Goal: Check status: Check status

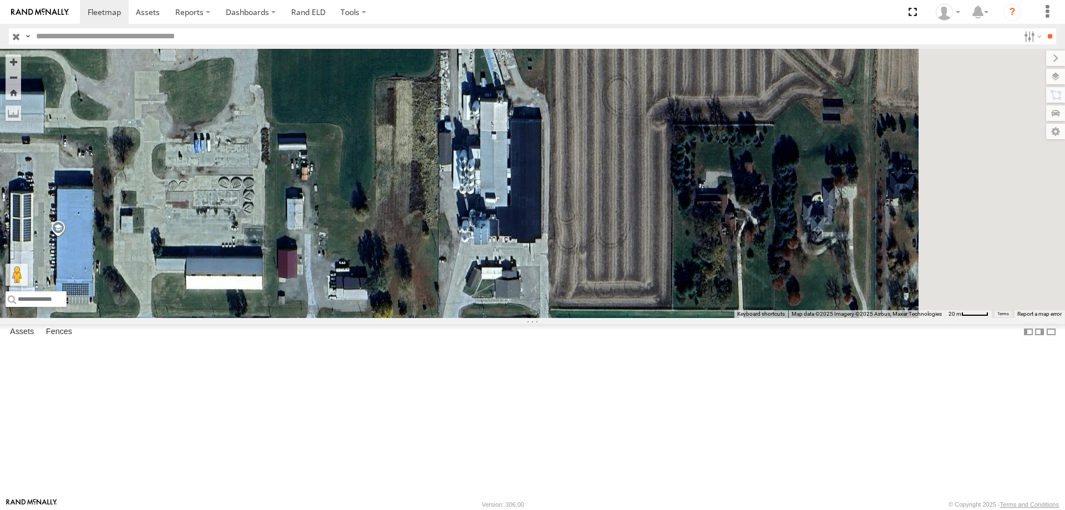
drag, startPoint x: 851, startPoint y: 287, endPoint x: 621, endPoint y: 347, distance: 237.8
click at [621, 318] on div "545 47 49 587 48 46" at bounding box center [532, 183] width 1065 height 269
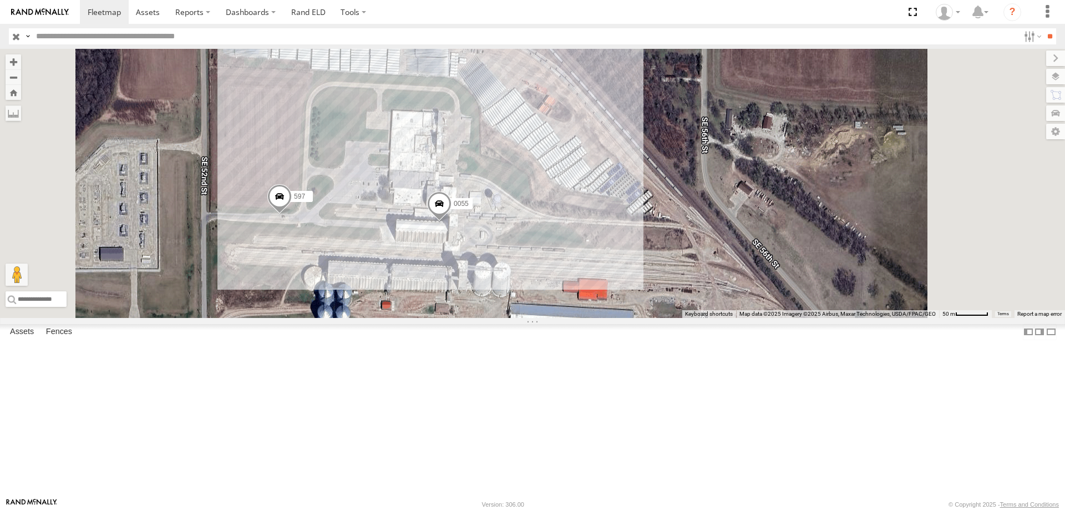
click at [292, 214] on span at bounding box center [279, 199] width 24 height 30
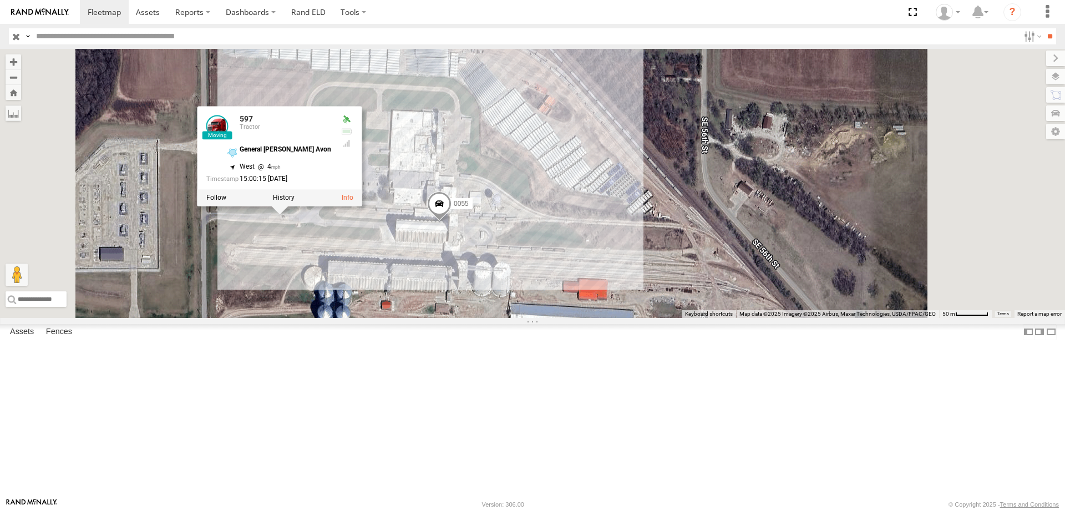
click at [447, 318] on div "545 48 47 46 49 587 0055 597 597 Tractor General [PERSON_NAME] Avon 41.52612 , …" at bounding box center [532, 183] width 1065 height 269
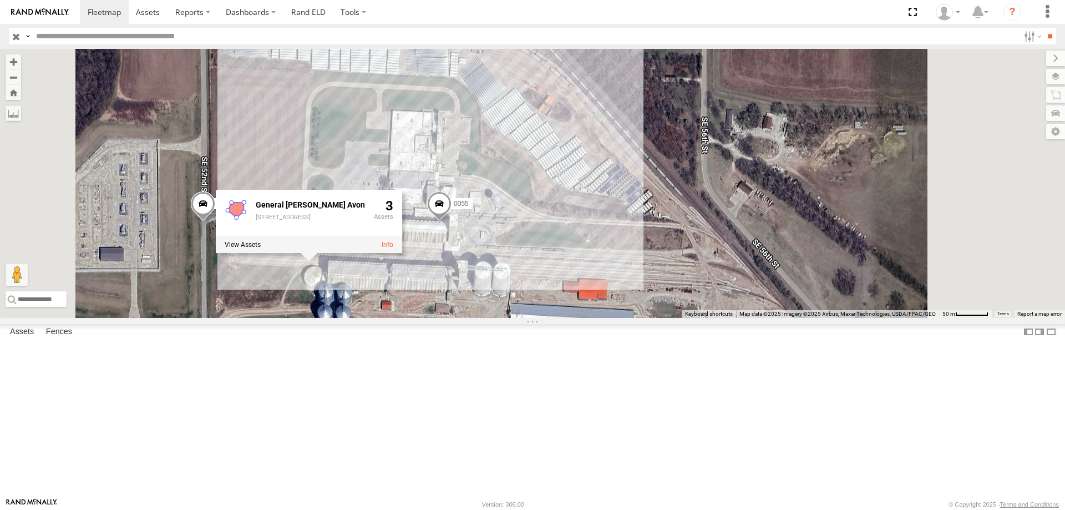
click at [739, 166] on div "545 48 47 46 49 587 0055 597 [GEOGRAPHIC_DATA][PERSON_NAME][STREET_ADDRESS] 3" at bounding box center [532, 183] width 1065 height 269
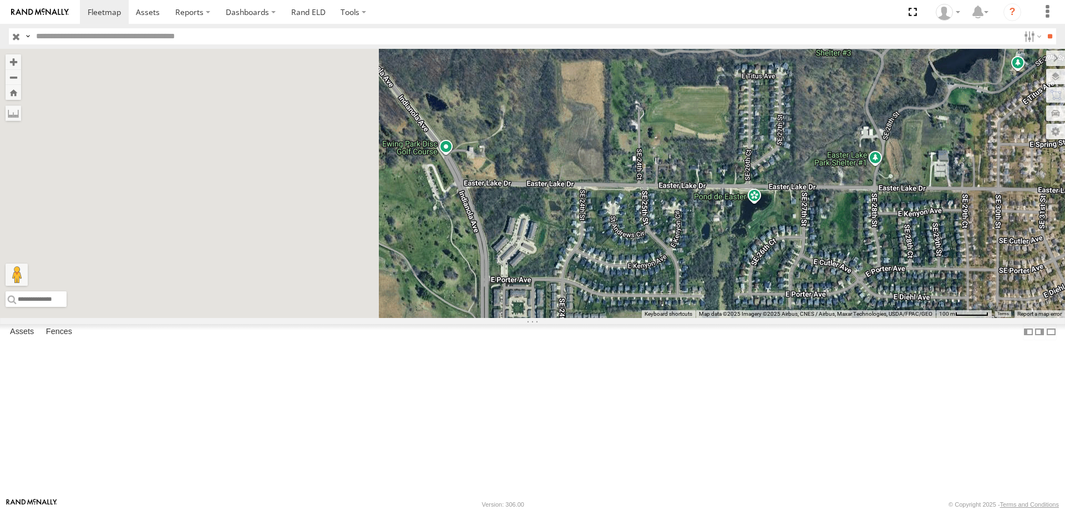
drag, startPoint x: 729, startPoint y: 360, endPoint x: 766, endPoint y: 376, distance: 40.7
click at [766, 318] on div "545 48 47 46 49 587" at bounding box center [532, 183] width 1065 height 269
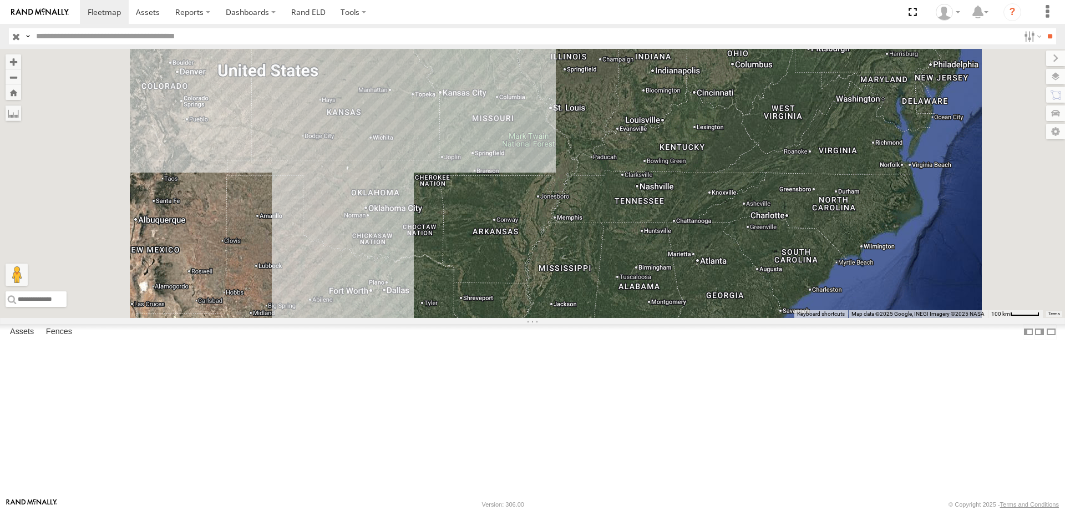
drag, startPoint x: 589, startPoint y: 389, endPoint x: 599, endPoint y: 254, distance: 135.1
click at [599, 254] on div "47 5 2" at bounding box center [532, 183] width 1065 height 269
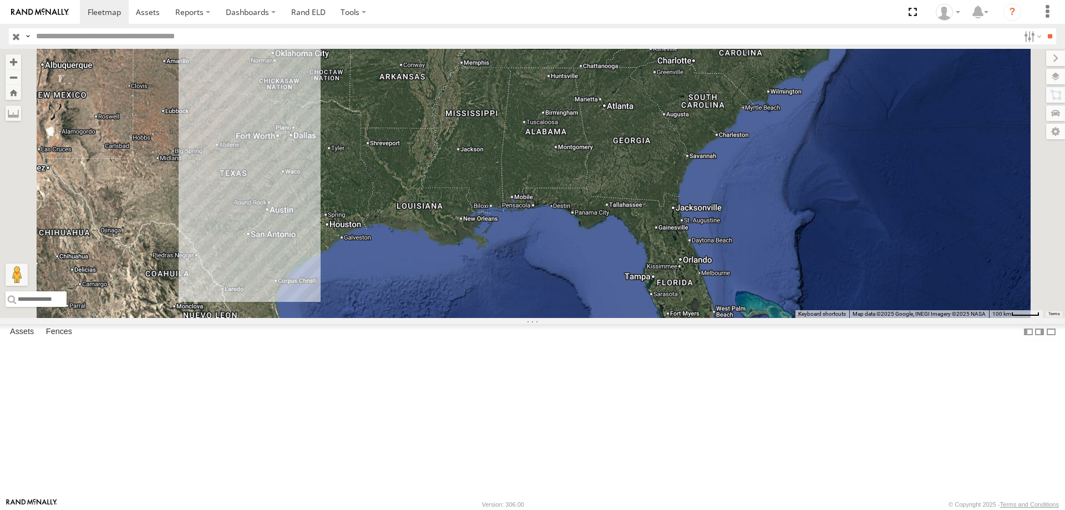
drag, startPoint x: 703, startPoint y: 371, endPoint x: 598, endPoint y: 197, distance: 202.5
click at [598, 197] on div "47 5 2" at bounding box center [532, 183] width 1065 height 269
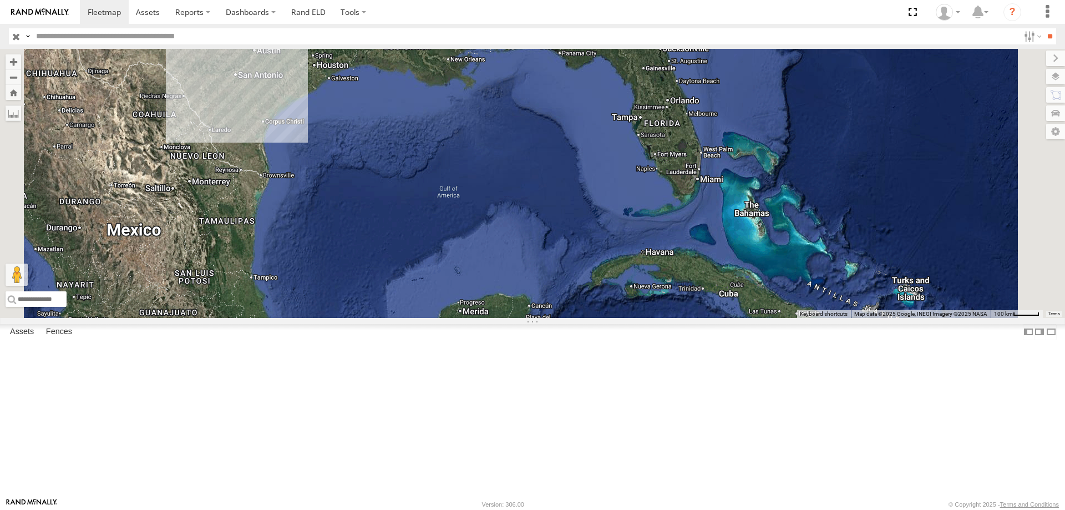
drag, startPoint x: 670, startPoint y: 316, endPoint x: 661, endPoint y: 171, distance: 145.0
click at [661, 171] on div "47 5 2" at bounding box center [532, 183] width 1065 height 269
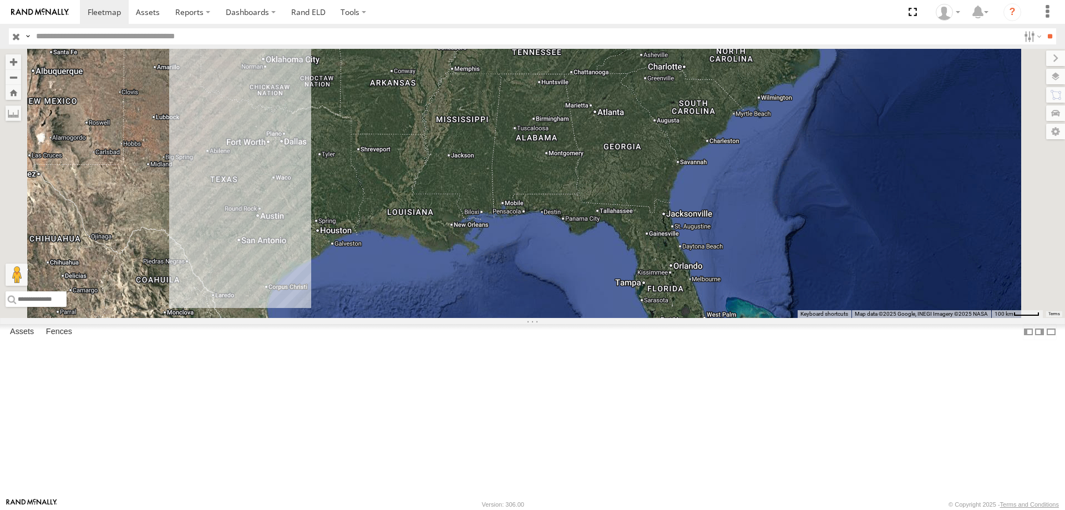
drag, startPoint x: 661, startPoint y: 164, endPoint x: 652, endPoint y: 332, distance: 168.2
click at [658, 318] on div "47 5 2" at bounding box center [532, 183] width 1065 height 269
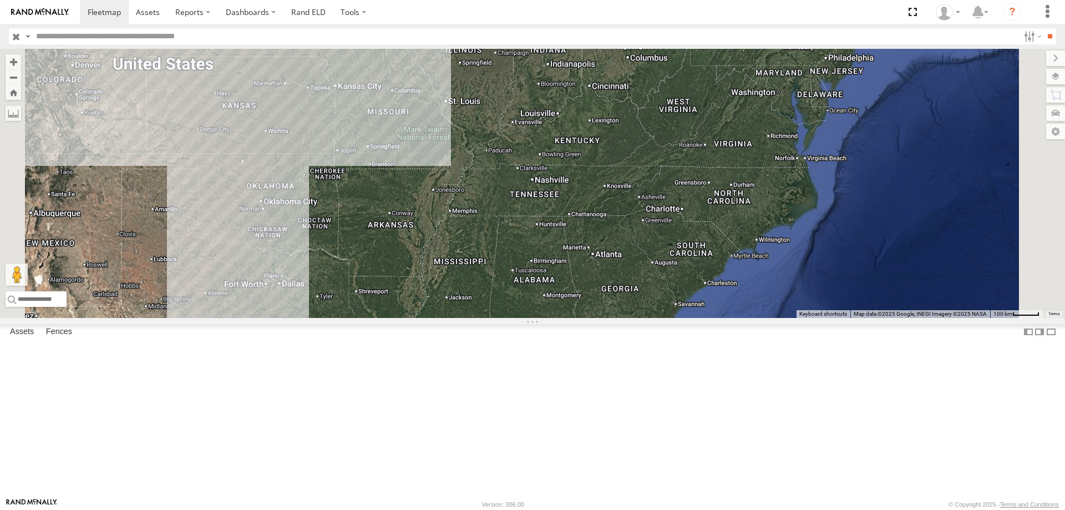
drag, startPoint x: 625, startPoint y: 154, endPoint x: 648, endPoint y: 355, distance: 202.5
click at [648, 318] on div "47 5 2" at bounding box center [532, 183] width 1065 height 269
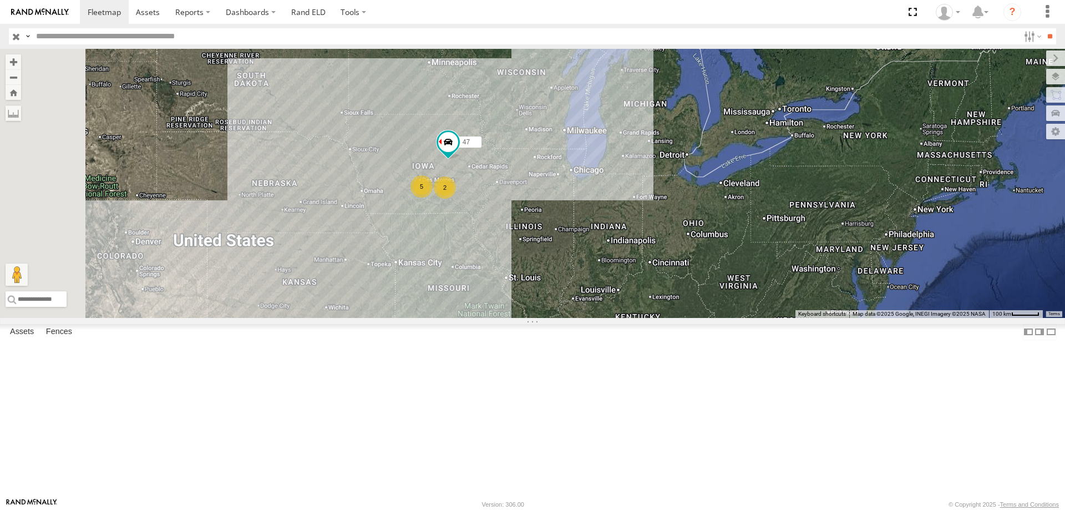
drag, startPoint x: 623, startPoint y: 184, endPoint x: 668, endPoint y: 321, distance: 144.1
click at [668, 318] on div "47 5 2" at bounding box center [532, 183] width 1065 height 269
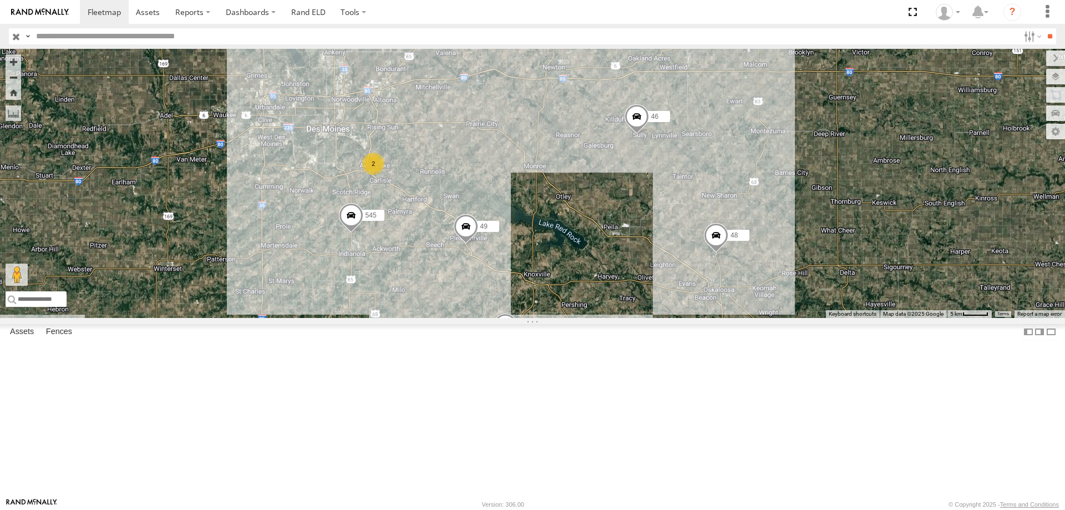
drag, startPoint x: 515, startPoint y: 246, endPoint x: 605, endPoint y: 226, distance: 92.7
click at [605, 226] on div "47 587 545 48 46 49 2" at bounding box center [532, 183] width 1065 height 269
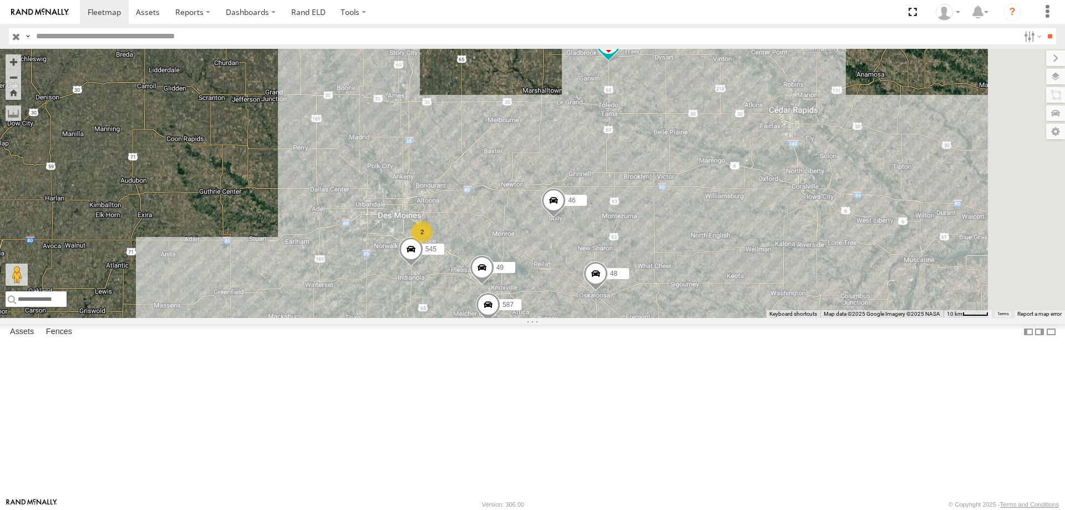
drag, startPoint x: 658, startPoint y: 245, endPoint x: 609, endPoint y: 234, distance: 50.0
click at [609, 234] on div "545 2 48 47 46 49 587" at bounding box center [532, 183] width 1065 height 269
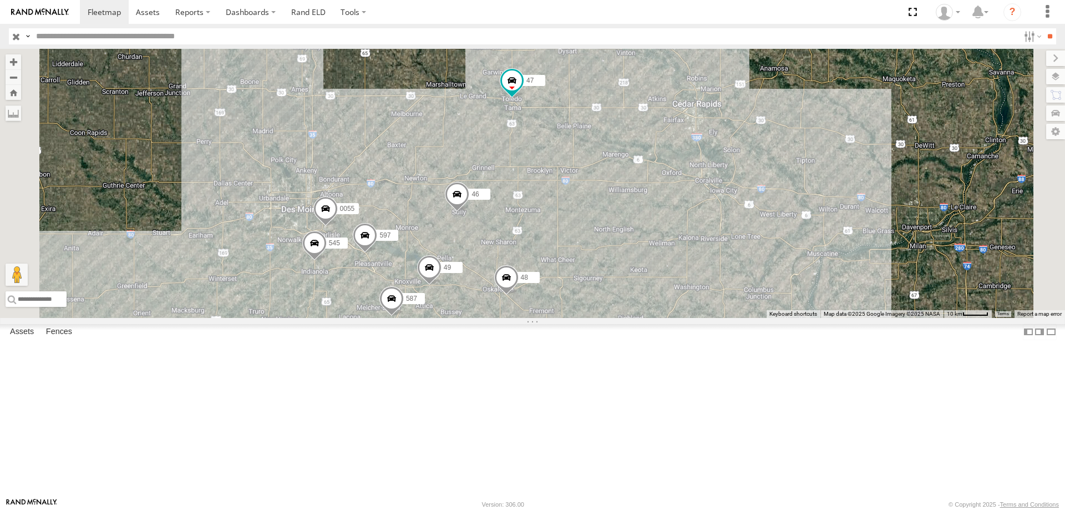
drag, startPoint x: 710, startPoint y: 197, endPoint x: 674, endPoint y: 298, distance: 107.2
click at [674, 298] on div "48 47 46 545 0055 49 597 587" at bounding box center [532, 183] width 1065 height 269
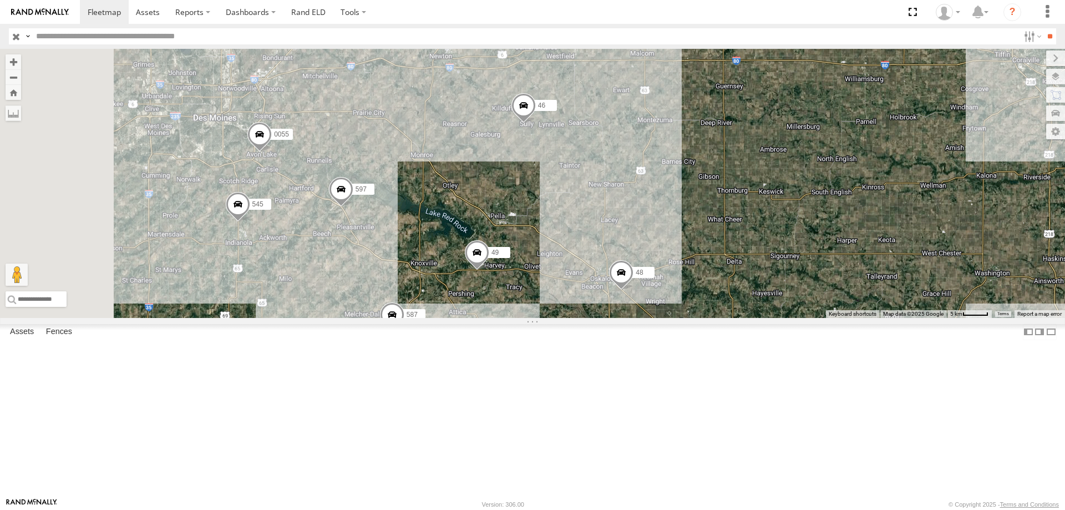
drag, startPoint x: 532, startPoint y: 317, endPoint x: 574, endPoint y: 281, distance: 55.5
click at [574, 281] on div "48 47 46 545 0055 49 597 587" at bounding box center [532, 183] width 1065 height 269
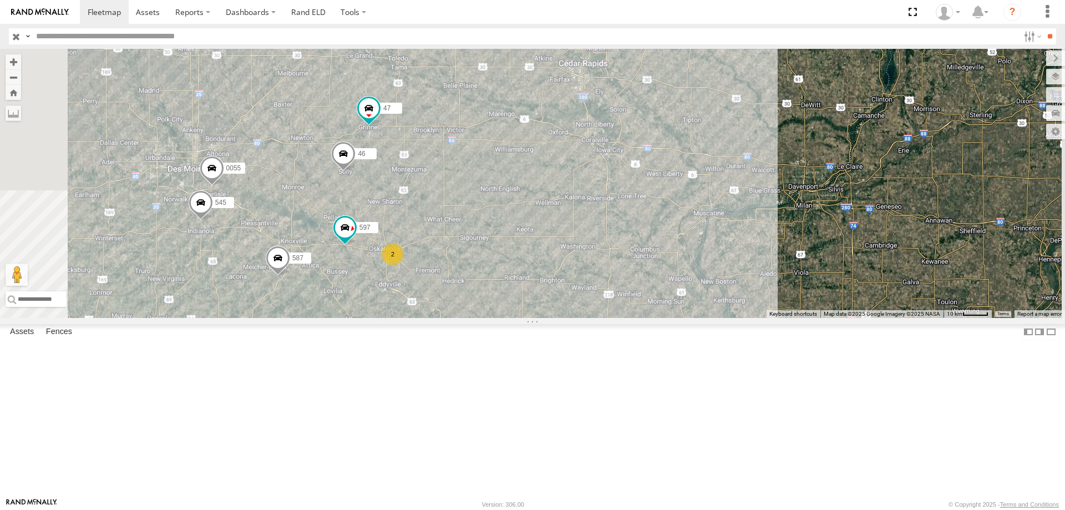
drag, startPoint x: 423, startPoint y: 277, endPoint x: 513, endPoint y: 265, distance: 91.7
click at [513, 265] on div "545 0055 47 46 597 587 2" at bounding box center [532, 183] width 1065 height 269
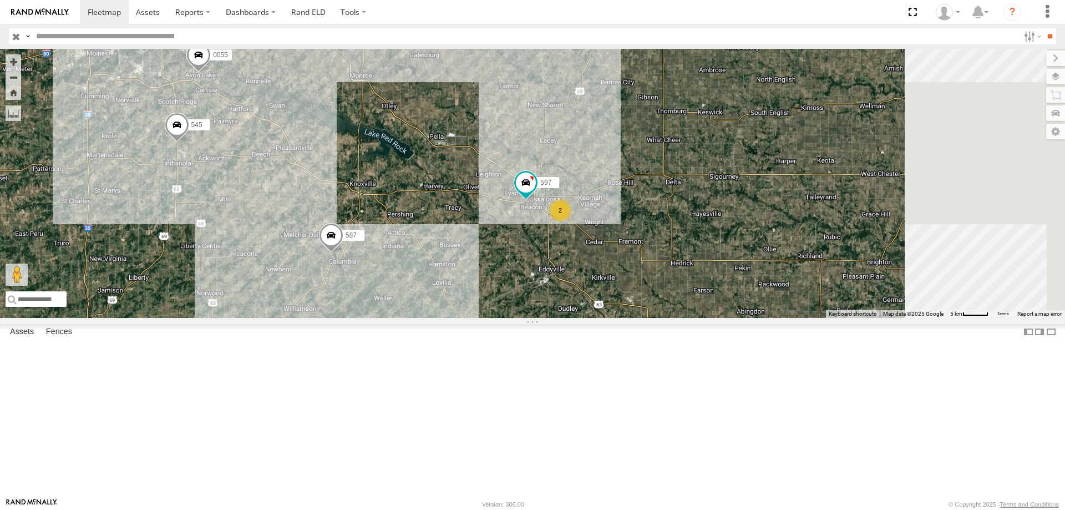
drag, startPoint x: 740, startPoint y: 324, endPoint x: 468, endPoint y: 241, distance: 284.5
click at [468, 241] on div "545 0055 47 46 597 587 2" at bounding box center [532, 183] width 1065 height 269
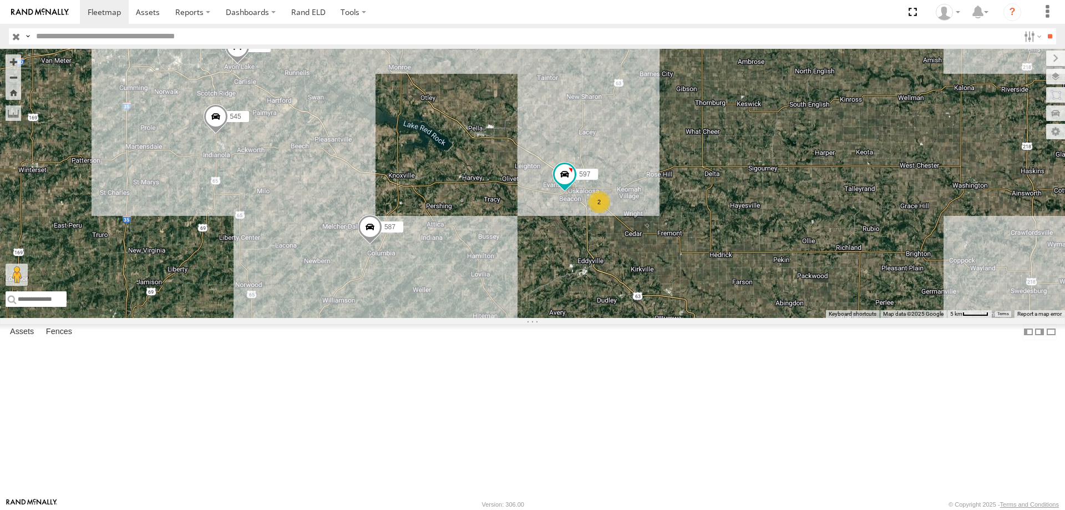
drag, startPoint x: 542, startPoint y: 276, endPoint x: 583, endPoint y: 268, distance: 41.8
click at [583, 268] on div "545 0055 47 46 597 587 2" at bounding box center [532, 183] width 1065 height 269
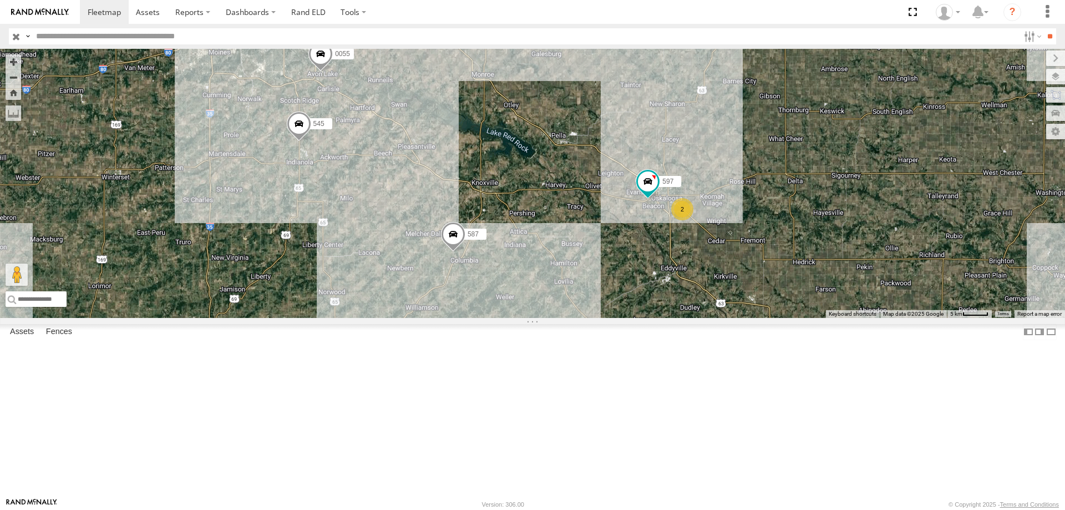
drag, startPoint x: 496, startPoint y: 255, endPoint x: 581, endPoint y: 256, distance: 84.3
click at [581, 256] on div "545 0055 47 46 597 587 2" at bounding box center [532, 183] width 1065 height 269
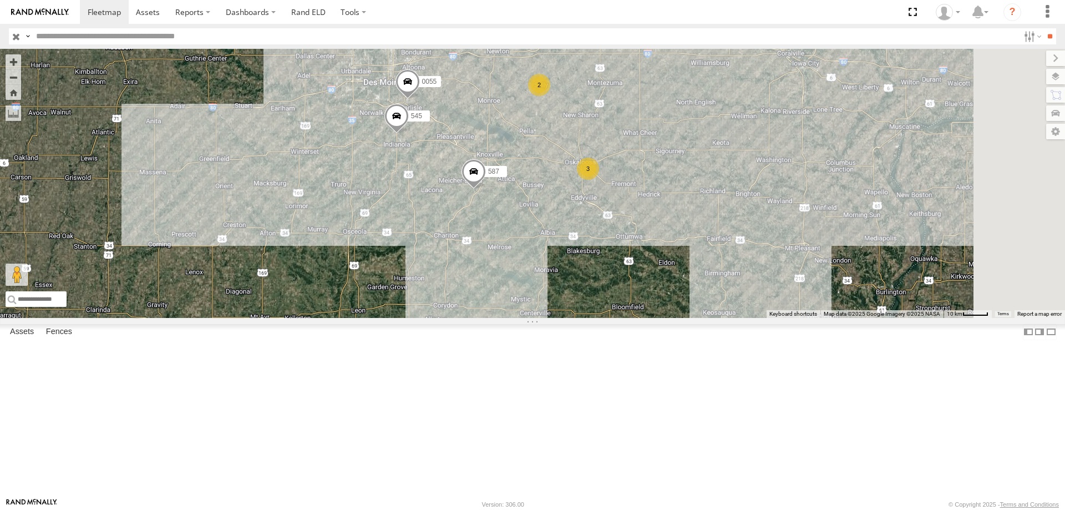
drag, startPoint x: 723, startPoint y: 238, endPoint x: 686, endPoint y: 334, distance: 102.7
click at [686, 318] on div "587 545 0055 3 2" at bounding box center [532, 183] width 1065 height 269
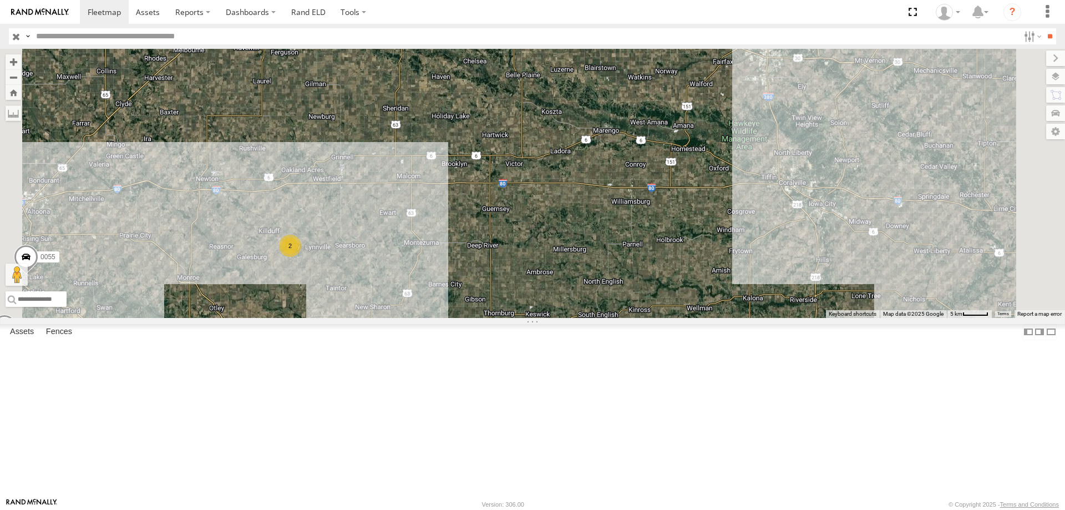
drag, startPoint x: 674, startPoint y: 250, endPoint x: 620, endPoint y: 325, distance: 92.6
click at [620, 318] on div "587 545 0055 3 2" at bounding box center [532, 183] width 1065 height 269
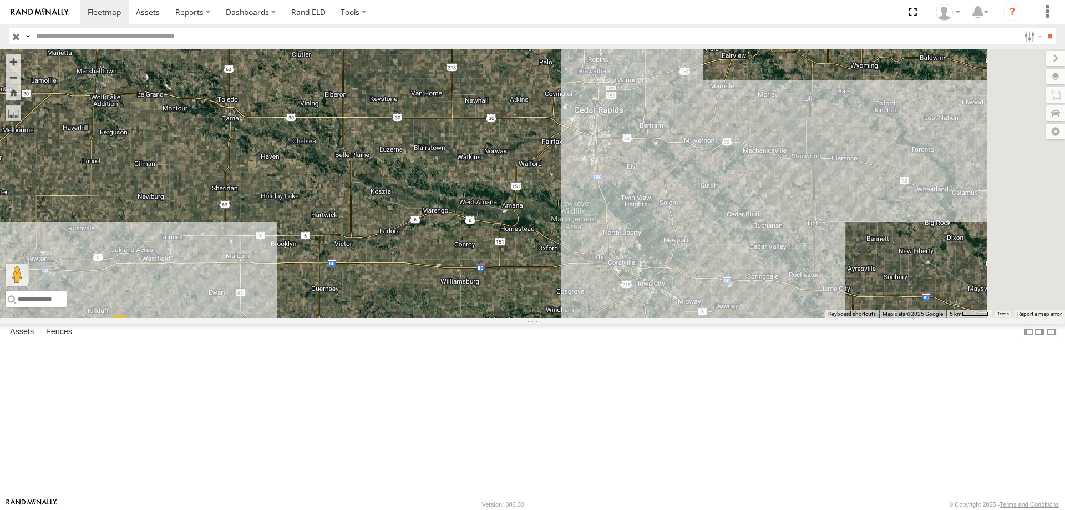
drag, startPoint x: 701, startPoint y: 181, endPoint x: 549, endPoint y: 270, distance: 176.2
click at [533, 259] on div "587 545 0055 3 2" at bounding box center [532, 183] width 1065 height 269
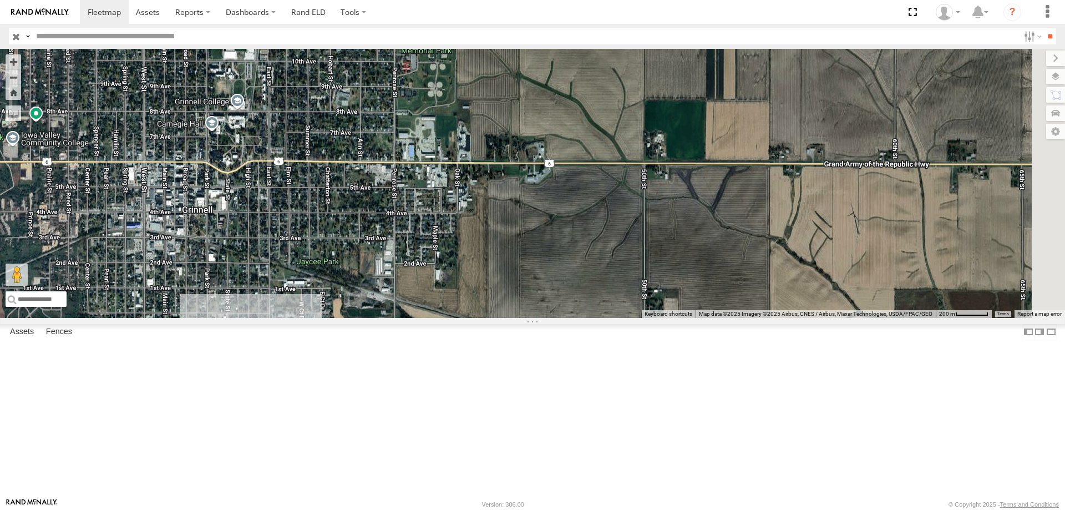
drag, startPoint x: 455, startPoint y: 300, endPoint x: 443, endPoint y: 293, distance: 13.9
click at [439, 297] on div "[PHONE_NUMBER]" at bounding box center [532, 183] width 1065 height 269
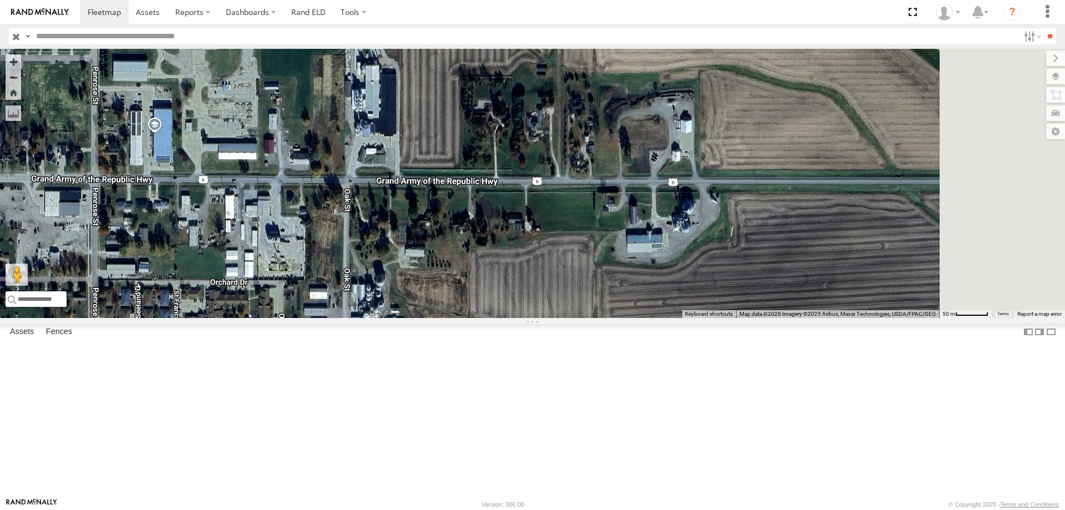
drag, startPoint x: 580, startPoint y: 260, endPoint x: 473, endPoint y: 265, distance: 107.1
click at [473, 265] on div "[PHONE_NUMBER]" at bounding box center [532, 183] width 1065 height 269
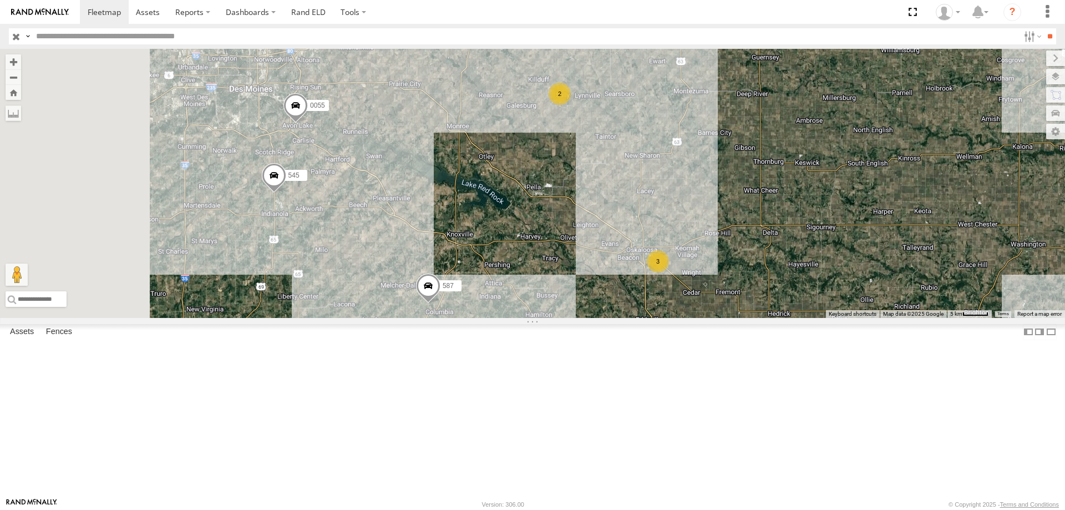
drag, startPoint x: 402, startPoint y: 360, endPoint x: 579, endPoint y: 220, distance: 225.8
click at [579, 220] on div "545 0055 3 2 587" at bounding box center [532, 183] width 1065 height 269
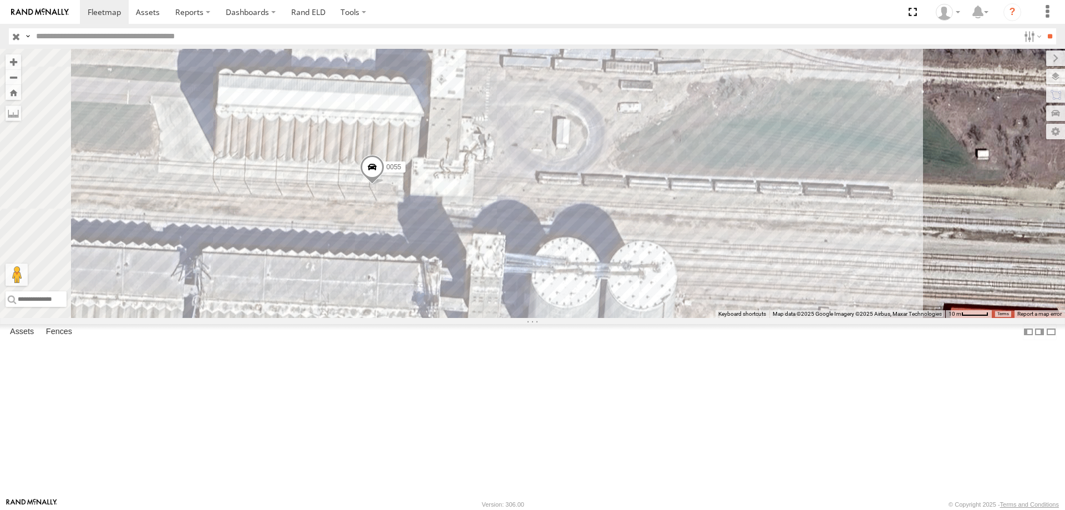
click at [384, 185] on span at bounding box center [372, 170] width 24 height 30
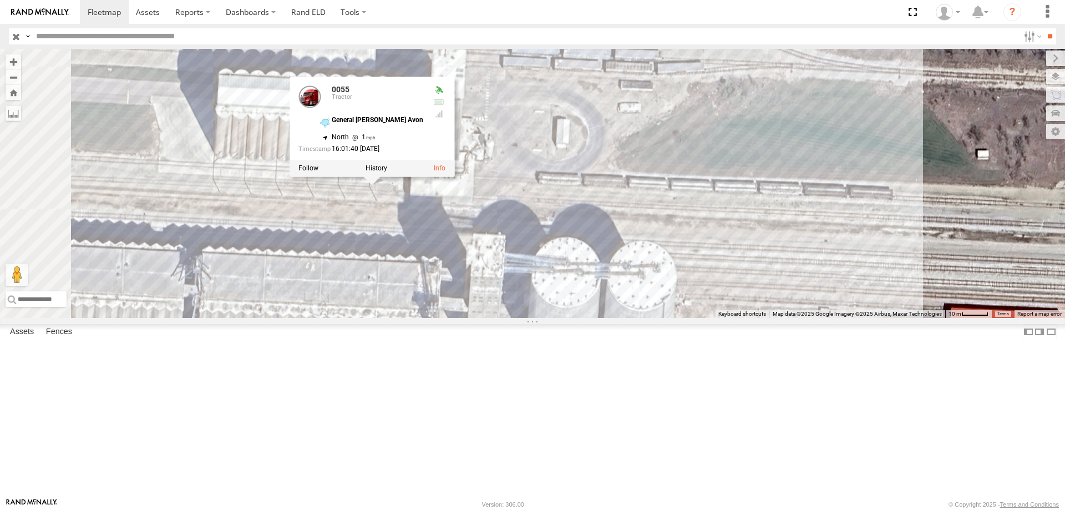
click at [664, 213] on div "545 0055 587 0055 Tractor General [PERSON_NAME] Avon 41.52563 , -93.50593 North…" at bounding box center [532, 183] width 1065 height 269
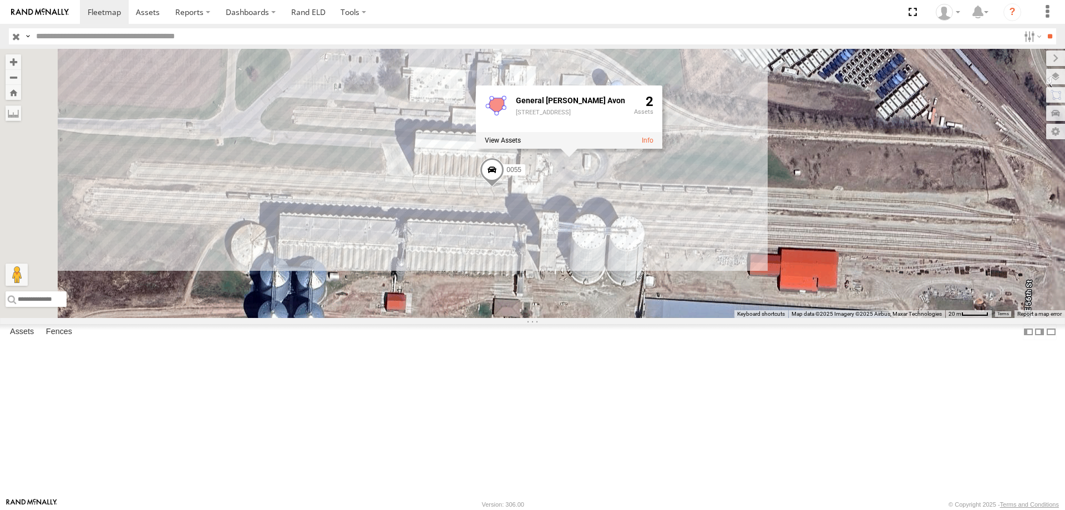
click at [474, 190] on div "545 0055 587 [GEOGRAPHIC_DATA][PERSON_NAME][STREET_ADDRESS] 2" at bounding box center [532, 183] width 1065 height 269
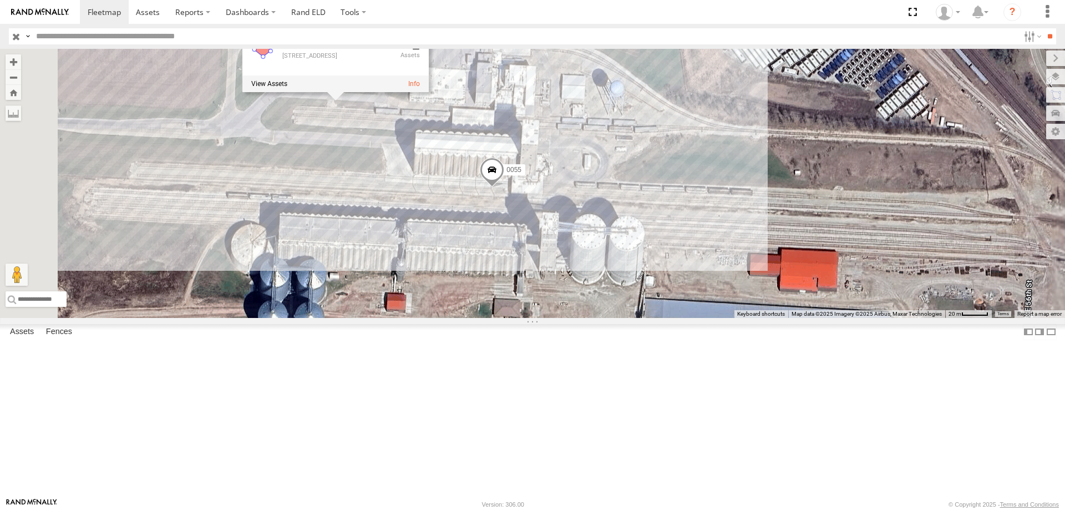
click at [892, 266] on div "545 0055 587 [GEOGRAPHIC_DATA][PERSON_NAME][STREET_ADDRESS] 2" at bounding box center [532, 183] width 1065 height 269
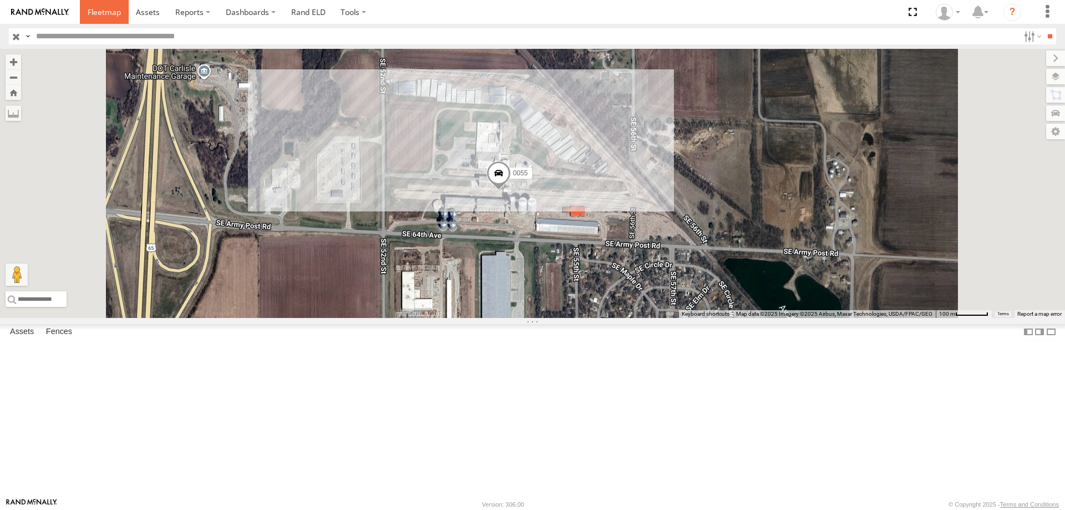
click at [101, 12] on span at bounding box center [104, 12] width 33 height 11
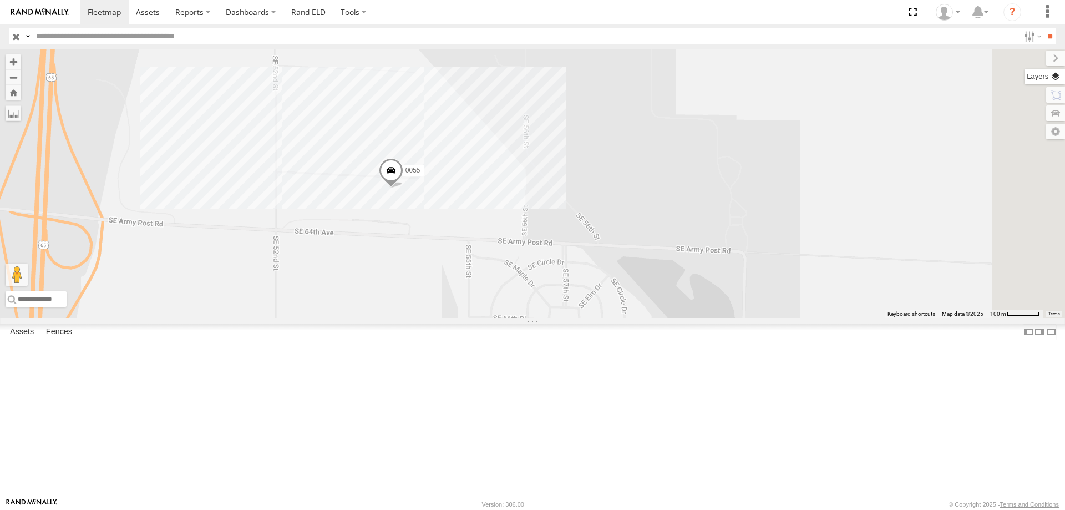
click at [1051, 72] on label at bounding box center [1044, 77] width 40 height 16
click at [0, 0] on div "Basemaps" at bounding box center [0, 0] width 0 height 0
click at [0, 0] on span "Basemaps" at bounding box center [0, 0] width 0 height 0
click at [0, 0] on span "Satellite + Roadmap" at bounding box center [0, 0] width 0 height 0
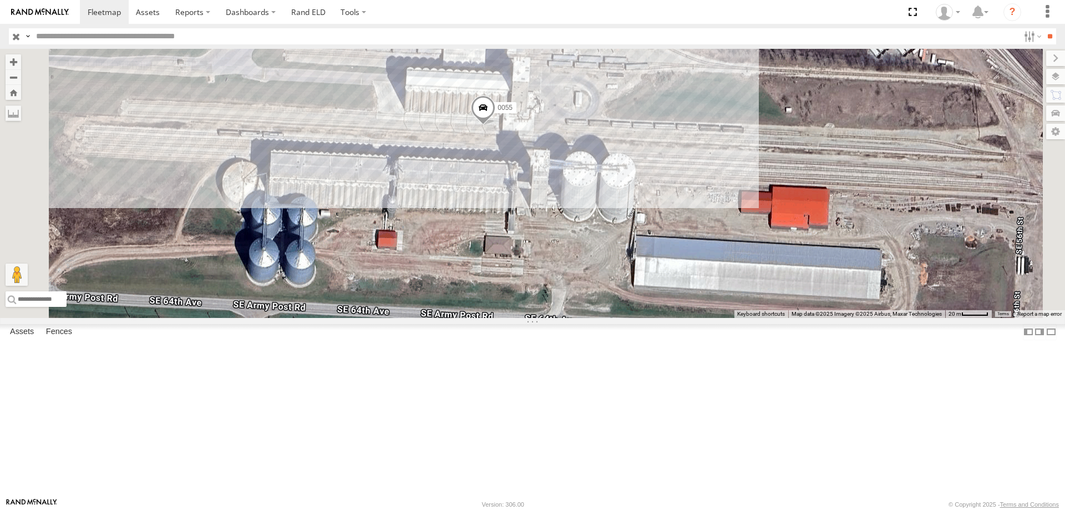
drag, startPoint x: 538, startPoint y: 282, endPoint x: 617, endPoint y: 344, distance: 99.8
click at [617, 318] on div "545 0055 587" at bounding box center [532, 183] width 1065 height 269
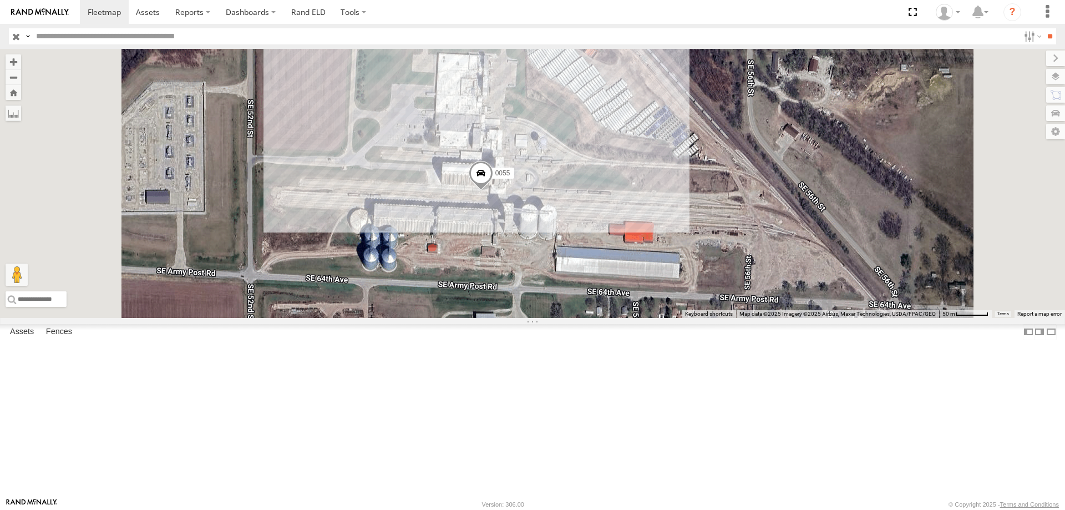
click at [493, 191] on span at bounding box center [481, 176] width 24 height 30
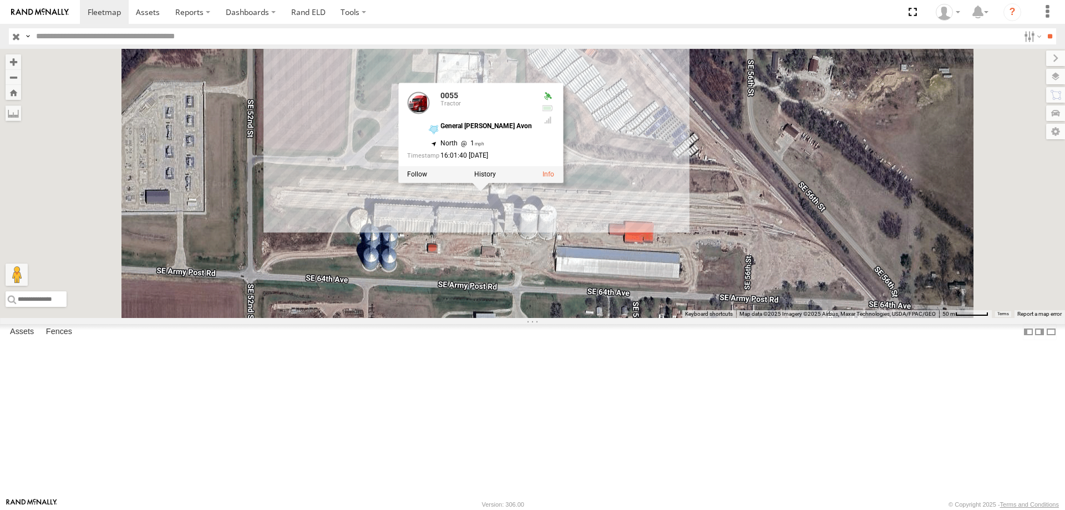
click at [554, 318] on div "545 0055 587 0055 Tractor General [PERSON_NAME] Avon 41.52563 , -93.50593 North…" at bounding box center [532, 183] width 1065 height 269
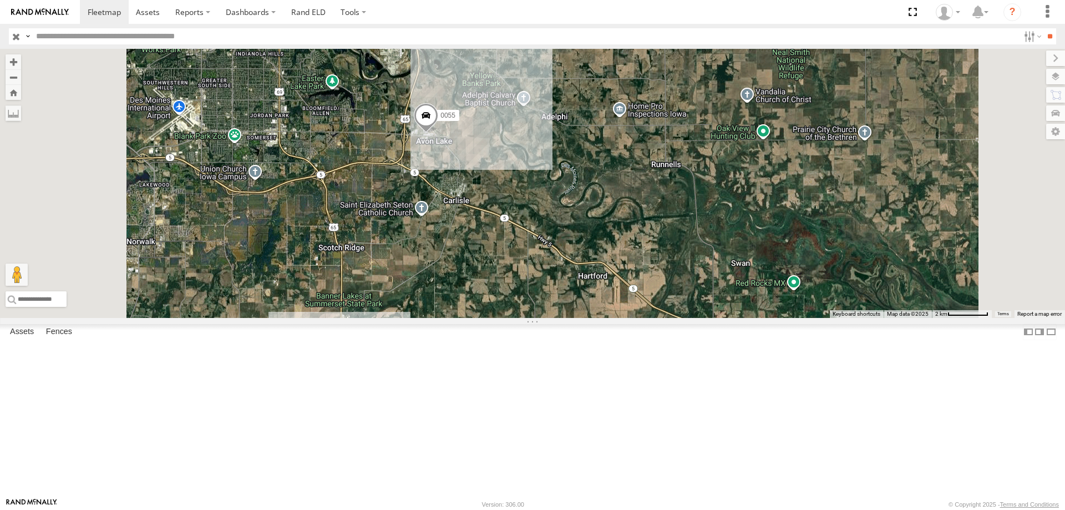
drag, startPoint x: 492, startPoint y: 322, endPoint x: 515, endPoint y: 247, distance: 78.2
click at [515, 247] on div "545 0055 587" at bounding box center [532, 183] width 1065 height 269
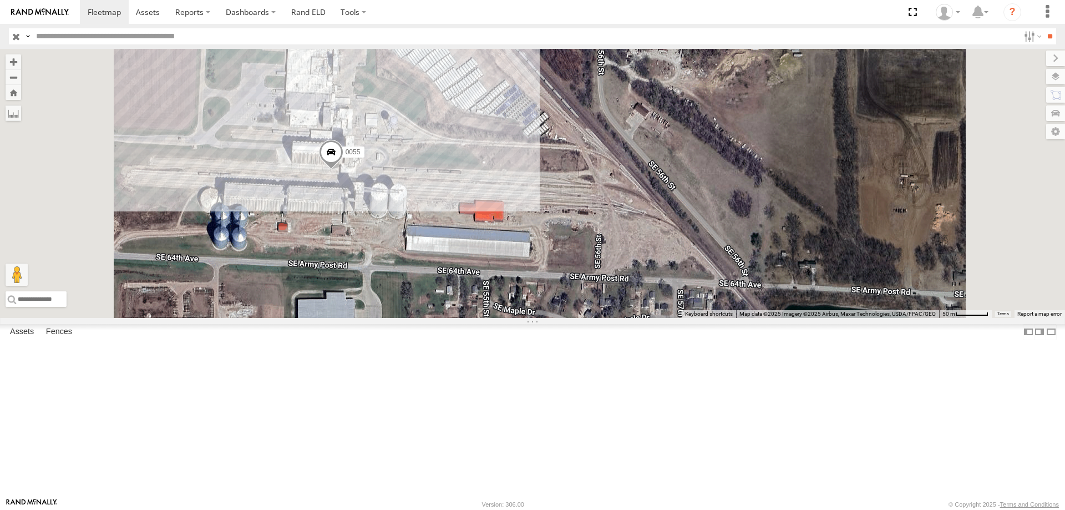
click at [343, 170] on span at bounding box center [331, 155] width 24 height 30
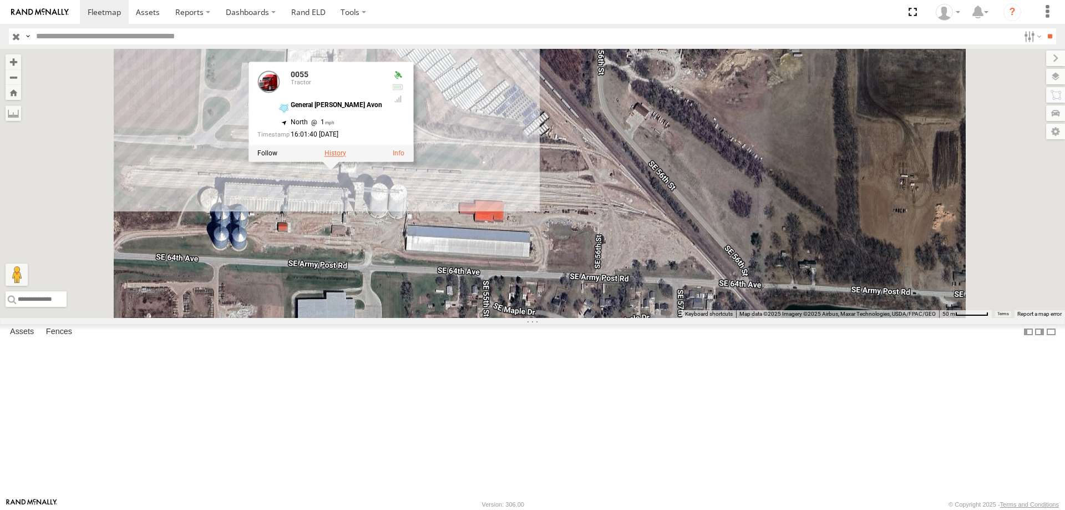
click at [346, 157] on label at bounding box center [335, 153] width 22 height 8
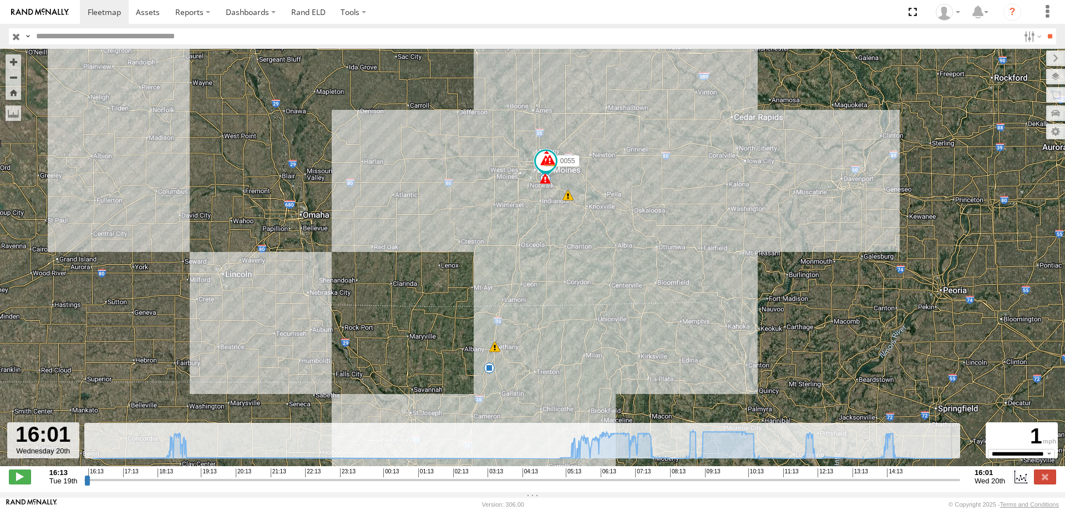
drag, startPoint x: 89, startPoint y: 487, endPoint x: 1014, endPoint y: 360, distance: 933.6
type input "**********"
click at [960, 474] on input "range" at bounding box center [522, 479] width 876 height 11
click at [625, 258] on div "0055 18:39 Tue 07:48 Wed 08:14 Wed 08:14 Wed 08:56 Wed 10:33 Wed 10:37 Wed 12:0…" at bounding box center [532, 263] width 1065 height 429
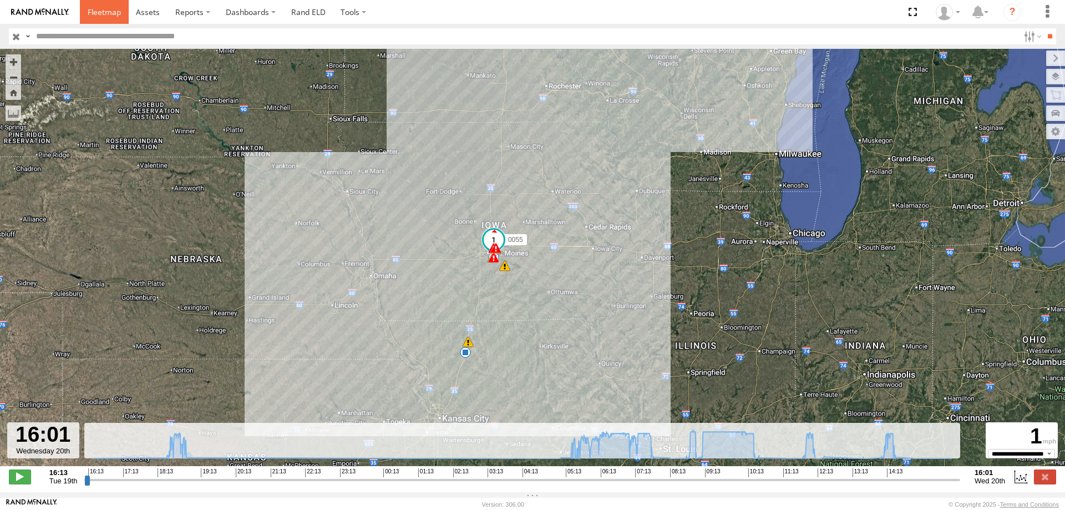
click at [115, 16] on span at bounding box center [104, 12] width 33 height 11
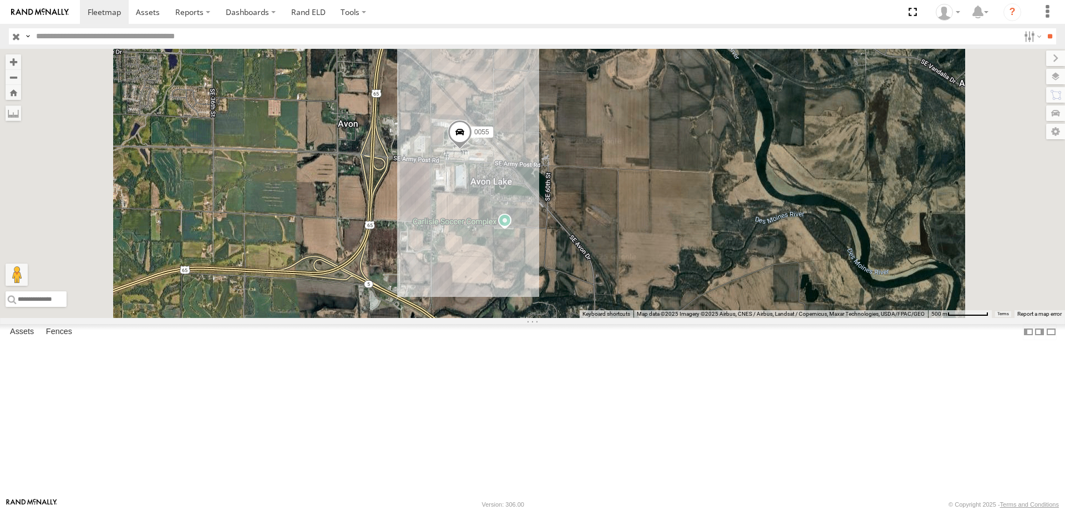
click at [472, 150] on span at bounding box center [459, 135] width 24 height 30
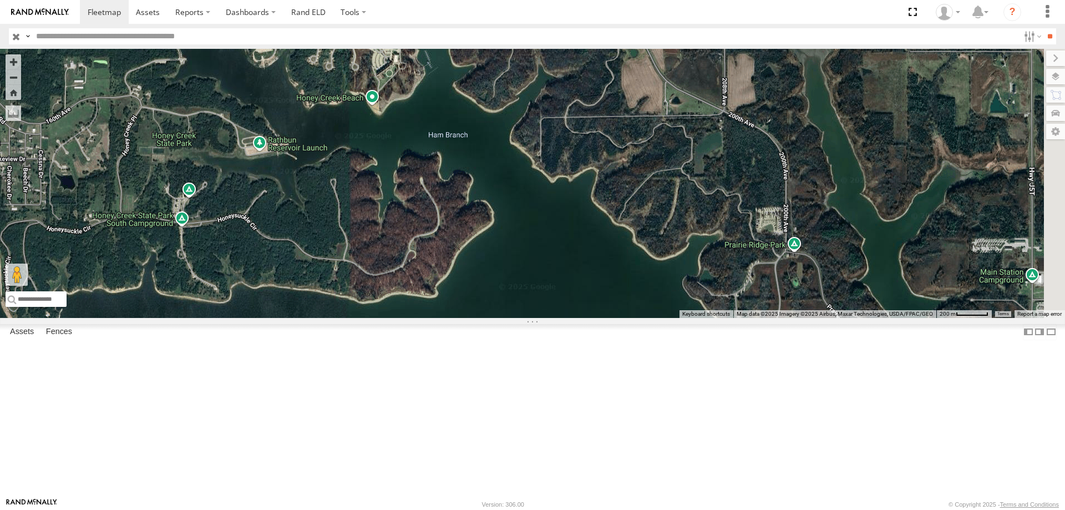
drag, startPoint x: 575, startPoint y: 212, endPoint x: 544, endPoint y: 197, distance: 34.7
click at [544, 197] on div "[PHONE_NUMBER]" at bounding box center [532, 183] width 1065 height 269
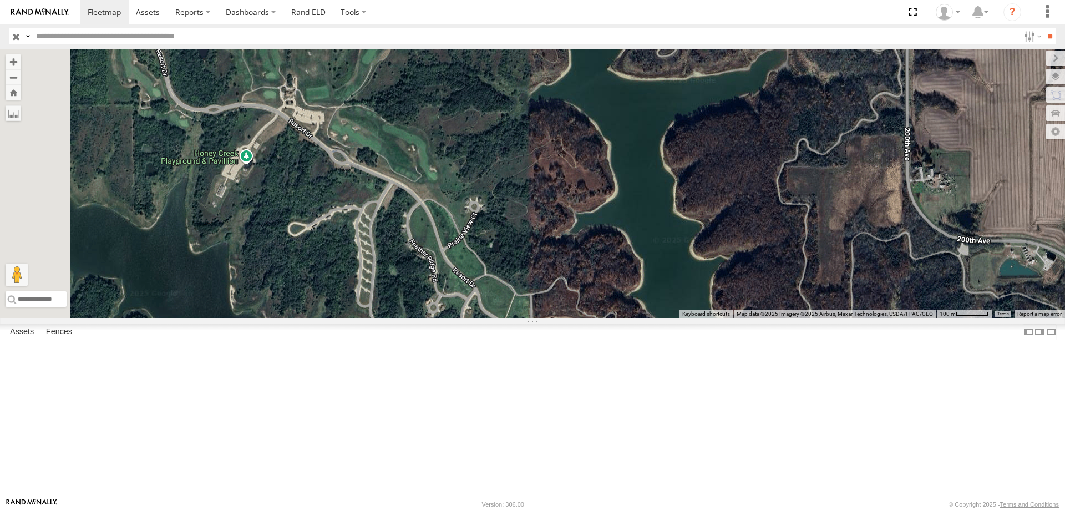
drag, startPoint x: 458, startPoint y: 130, endPoint x: 683, endPoint y: 413, distance: 361.0
click at [683, 318] on div "[PHONE_NUMBER]" at bounding box center [532, 183] width 1065 height 269
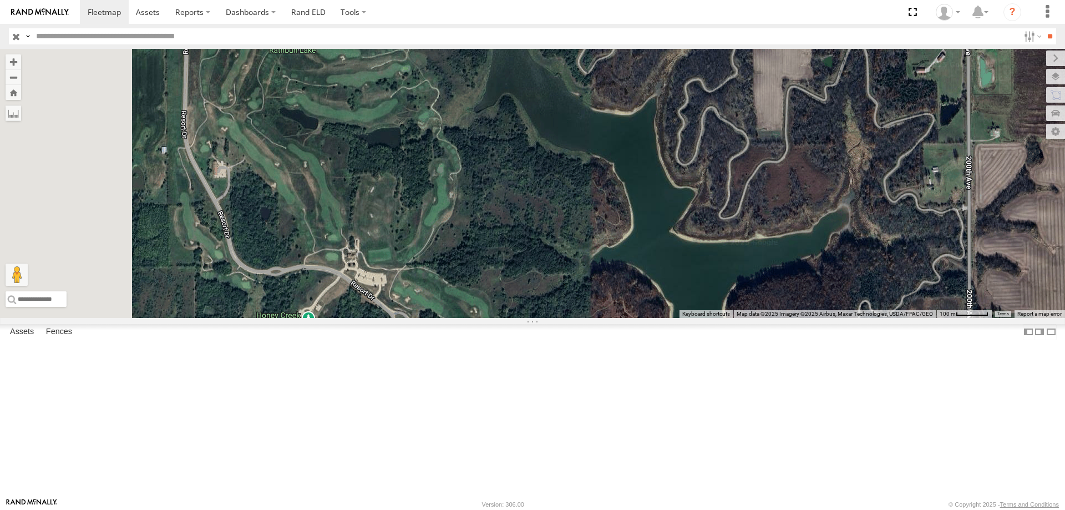
drag, startPoint x: 590, startPoint y: 261, endPoint x: 656, endPoint y: 432, distance: 184.1
click at [656, 318] on div "[PHONE_NUMBER]" at bounding box center [532, 183] width 1065 height 269
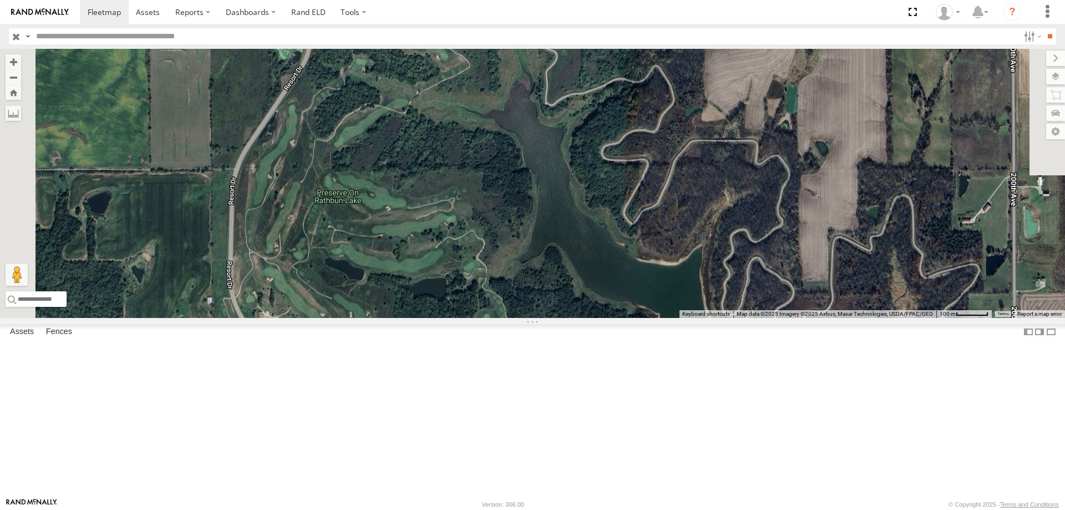
drag, startPoint x: 534, startPoint y: 287, endPoint x: 584, endPoint y: 446, distance: 166.4
click at [584, 318] on div "[PHONE_NUMBER]" at bounding box center [532, 183] width 1065 height 269
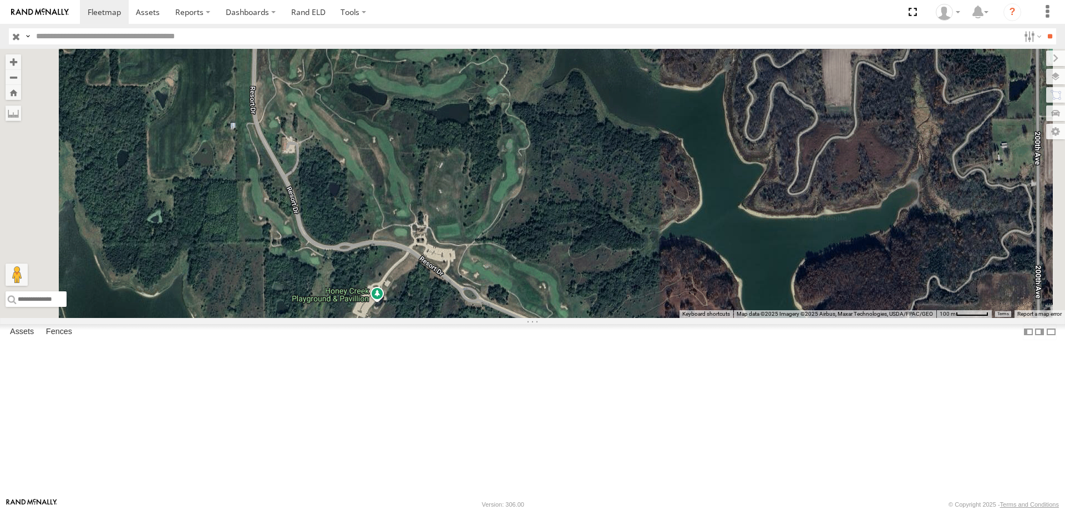
drag, startPoint x: 562, startPoint y: 225, endPoint x: 569, endPoint y: 194, distance: 31.9
click at [569, 194] on div "[PHONE_NUMBER]" at bounding box center [532, 183] width 1065 height 269
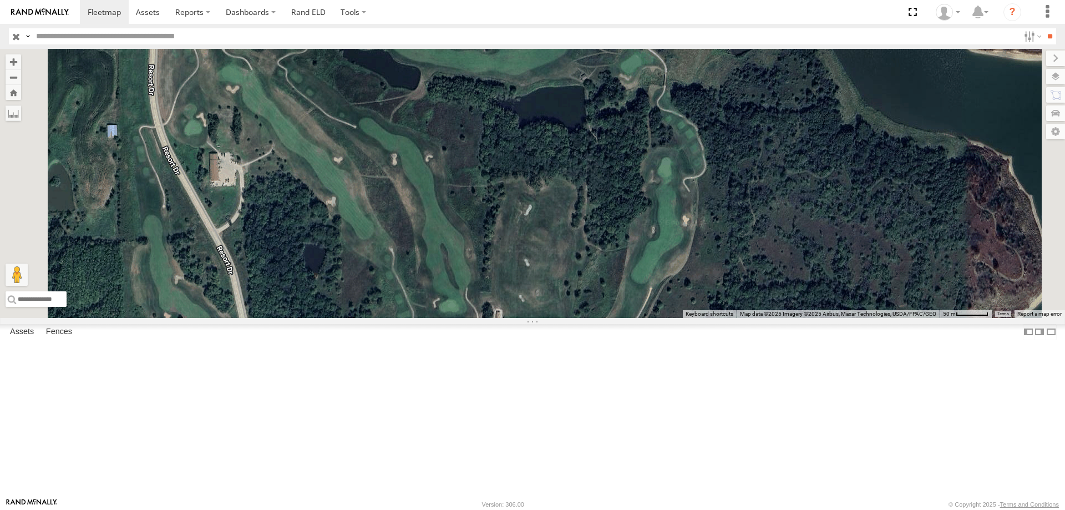
drag, startPoint x: 601, startPoint y: 380, endPoint x: 613, endPoint y: 399, distance: 22.9
click at [613, 318] on div "[PHONE_NUMBER]" at bounding box center [532, 183] width 1065 height 269
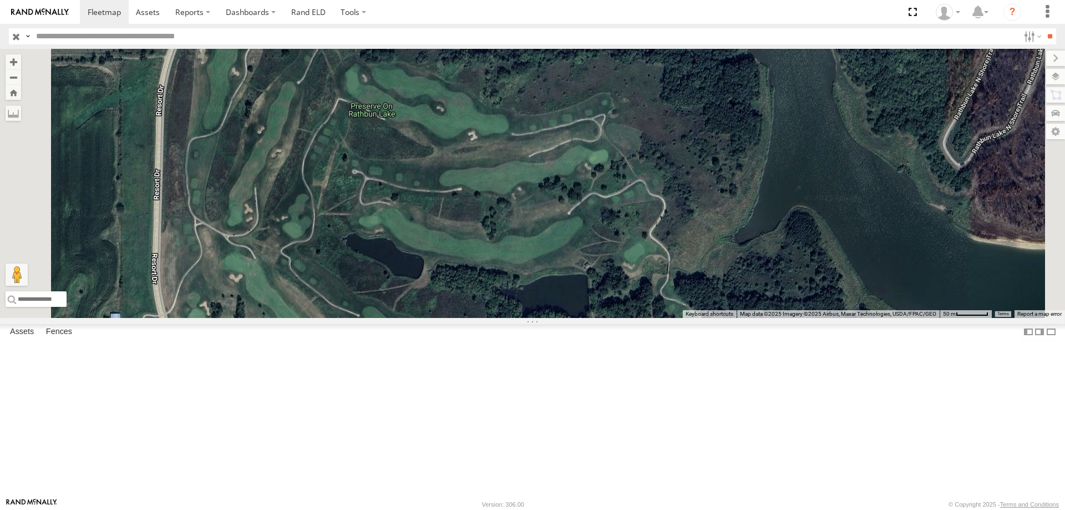
drag, startPoint x: 557, startPoint y: 262, endPoint x: 563, endPoint y: 468, distance: 206.4
click at [563, 318] on div "[PHONE_NUMBER]" at bounding box center [532, 183] width 1065 height 269
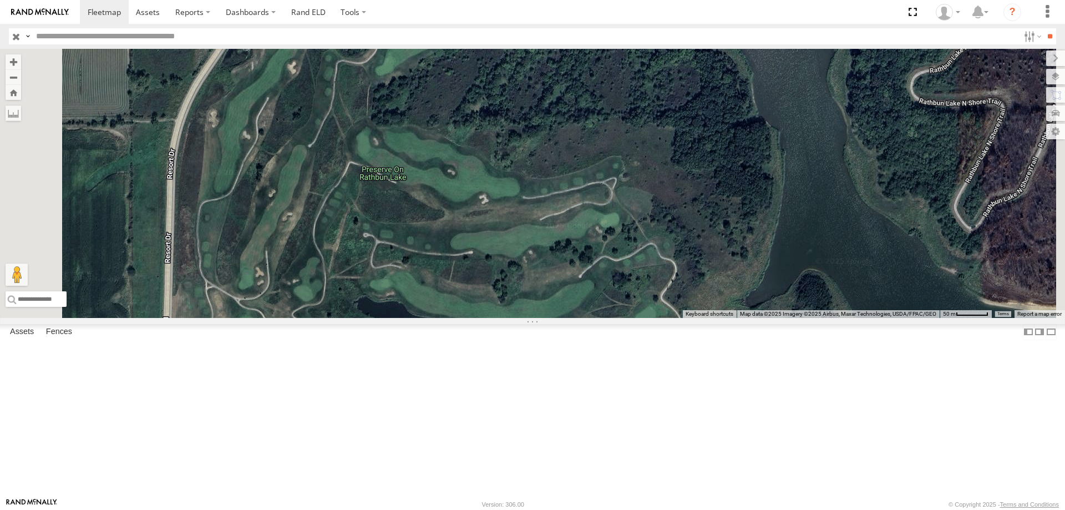
drag, startPoint x: 560, startPoint y: 392, endPoint x: 567, endPoint y: 418, distance: 26.4
click at [567, 318] on div "[PHONE_NUMBER]" at bounding box center [532, 183] width 1065 height 269
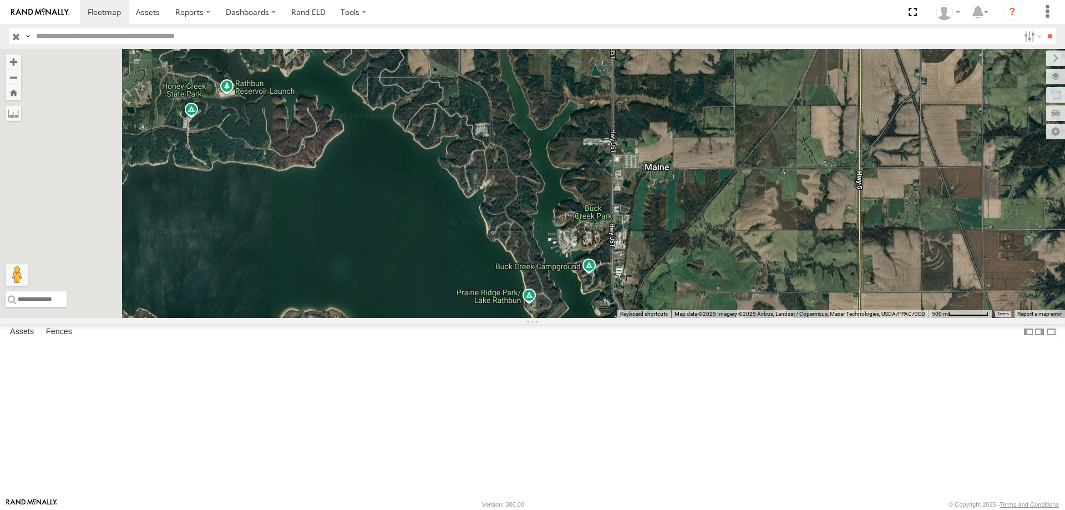
drag, startPoint x: 524, startPoint y: 229, endPoint x: 684, endPoint y: 357, distance: 204.4
click at [684, 318] on div "[PHONE_NUMBER]" at bounding box center [532, 183] width 1065 height 269
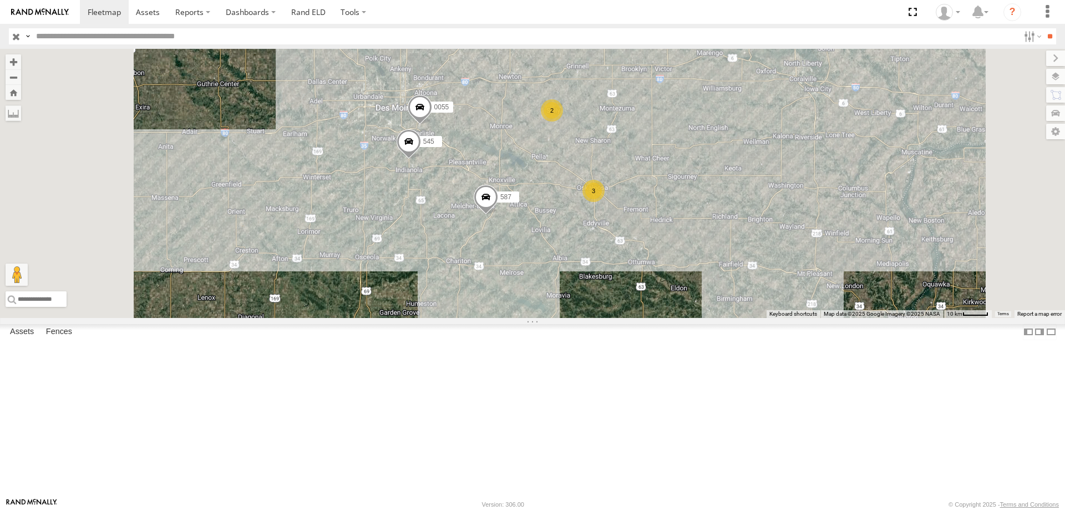
drag, startPoint x: 625, startPoint y: 237, endPoint x: 652, endPoint y: 250, distance: 29.3
click at [652, 250] on div "587 545 0055 3 2" at bounding box center [532, 183] width 1065 height 269
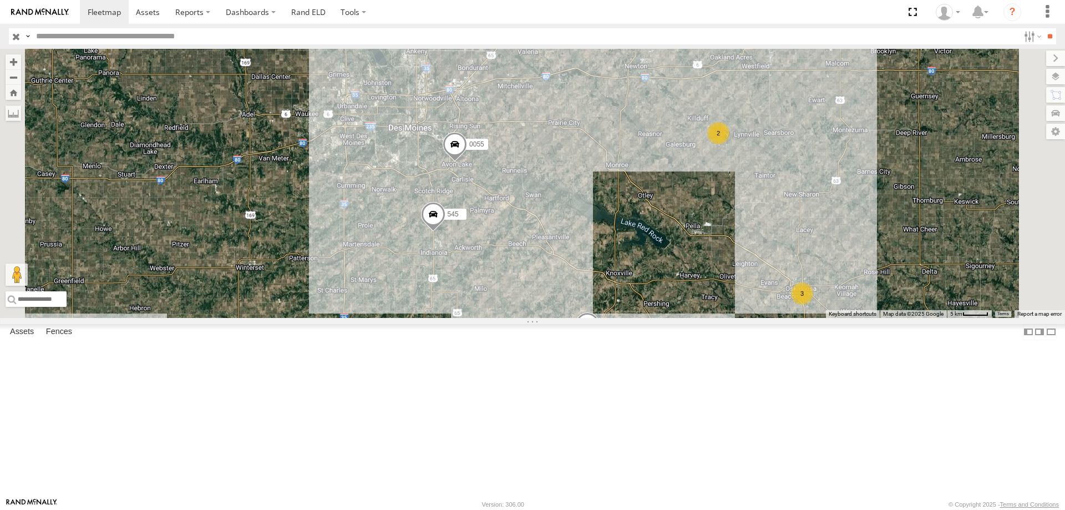
drag, startPoint x: 694, startPoint y: 221, endPoint x: 666, endPoint y: 281, distance: 65.8
click at [666, 281] on div "587 545 0055 3 2" at bounding box center [532, 183] width 1065 height 269
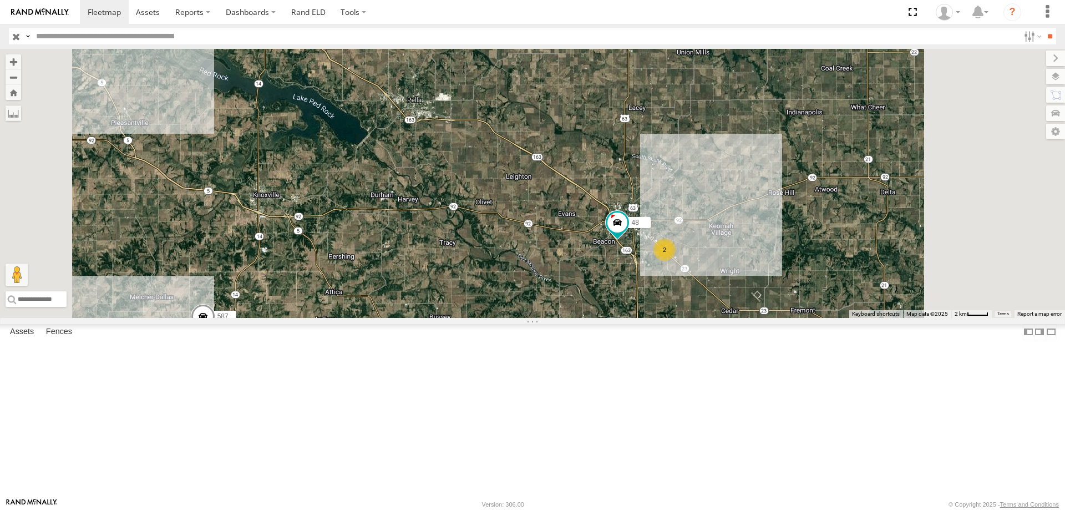
drag, startPoint x: 659, startPoint y: 279, endPoint x: 645, endPoint y: 324, distance: 47.2
click at [645, 318] on div "545 0055 587 48 2" at bounding box center [532, 183] width 1065 height 269
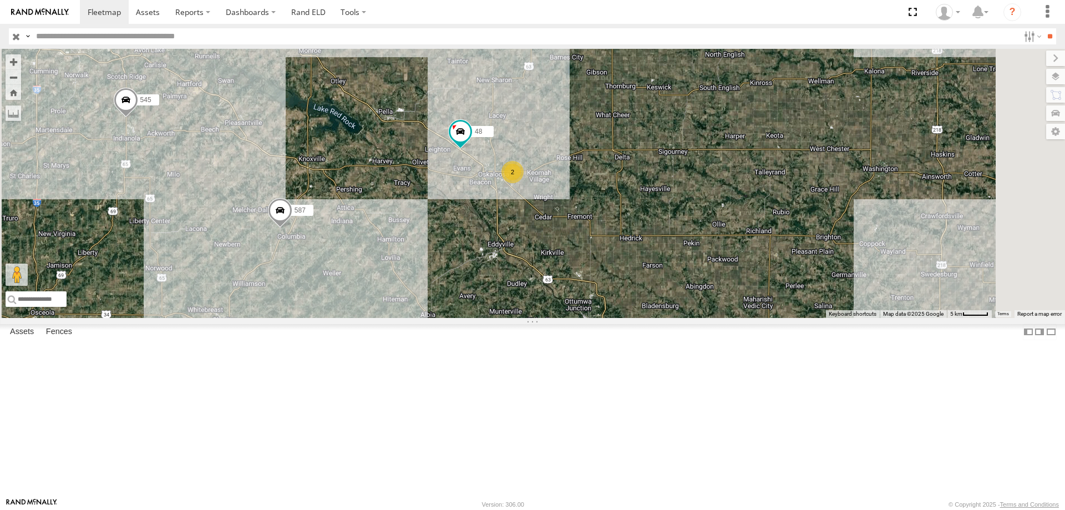
click at [423, 30] on div "2" at bounding box center [411, 19] width 22 height 22
